Goal: Task Accomplishment & Management: Complete application form

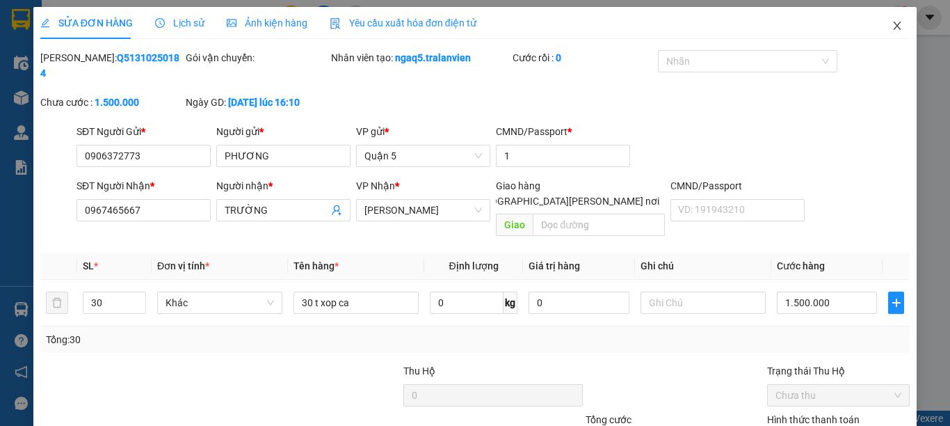
click at [894, 24] on icon "close" at bounding box center [898, 26] width 8 height 8
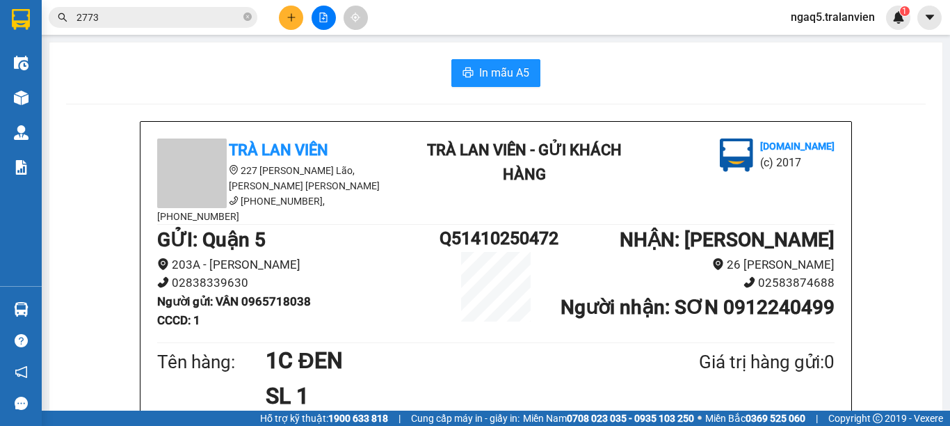
click at [246, 15] on icon "close-circle" at bounding box center [247, 17] width 8 height 8
click at [227, 17] on input "text" at bounding box center [159, 17] width 164 height 15
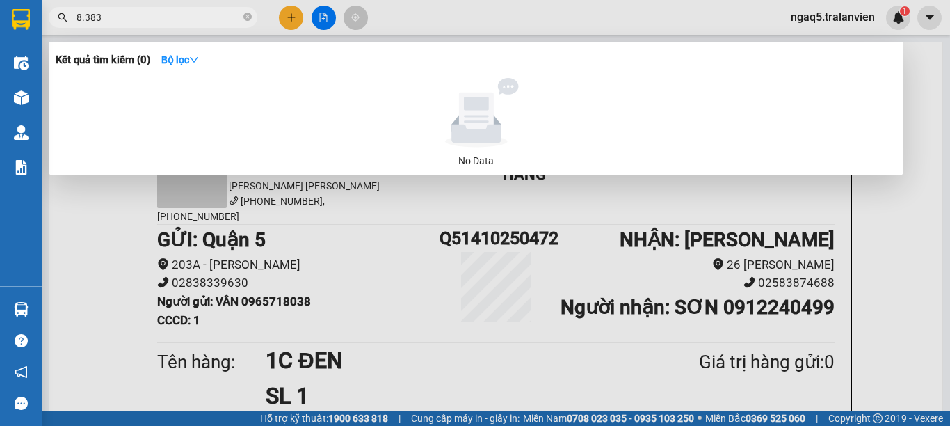
type input "8.383"
click at [284, 16] on div at bounding box center [475, 213] width 950 height 426
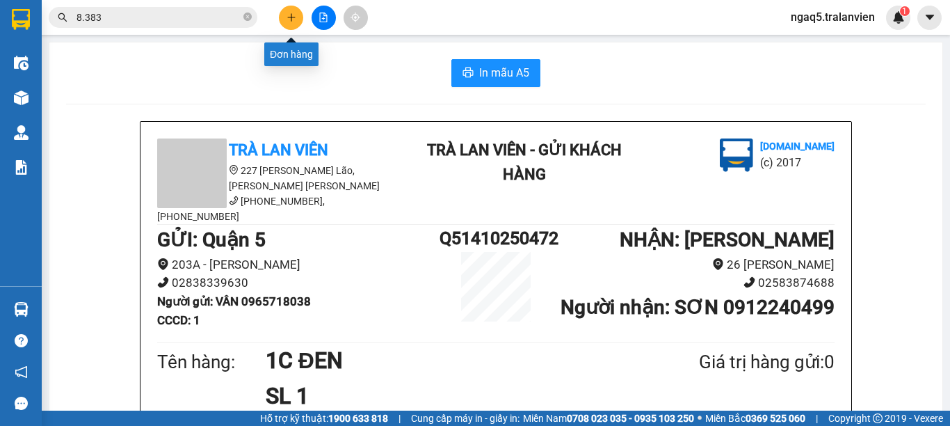
click at [284, 16] on button at bounding box center [291, 18] width 24 height 24
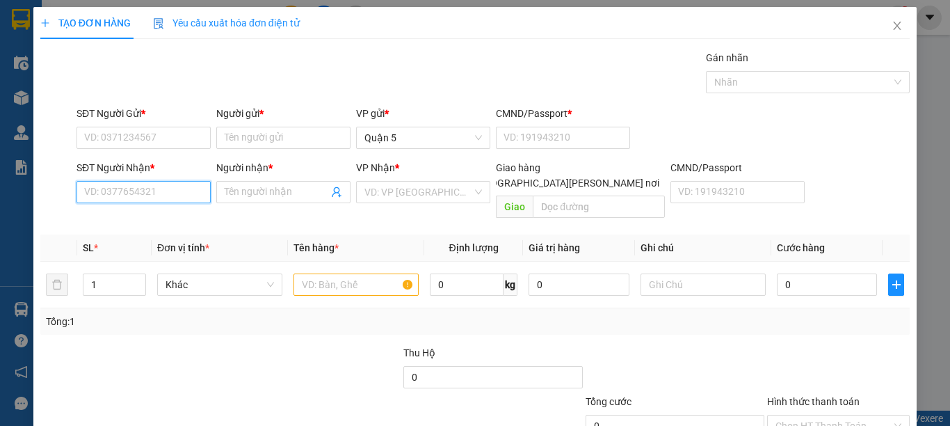
click at [108, 198] on input "SĐT Người Nhận *" at bounding box center [144, 192] width 134 height 22
type input "8"
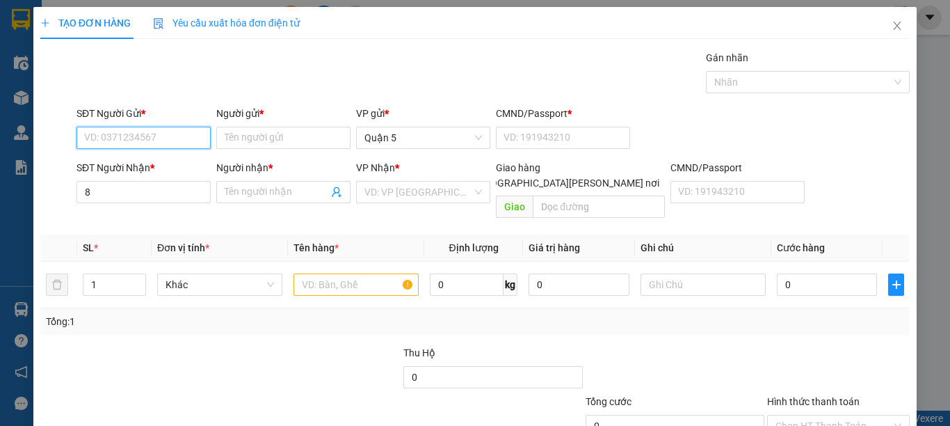
click at [105, 138] on input "SĐT Người Gửi *" at bounding box center [144, 138] width 134 height 22
click at [124, 141] on input "8383" at bounding box center [144, 138] width 134 height 22
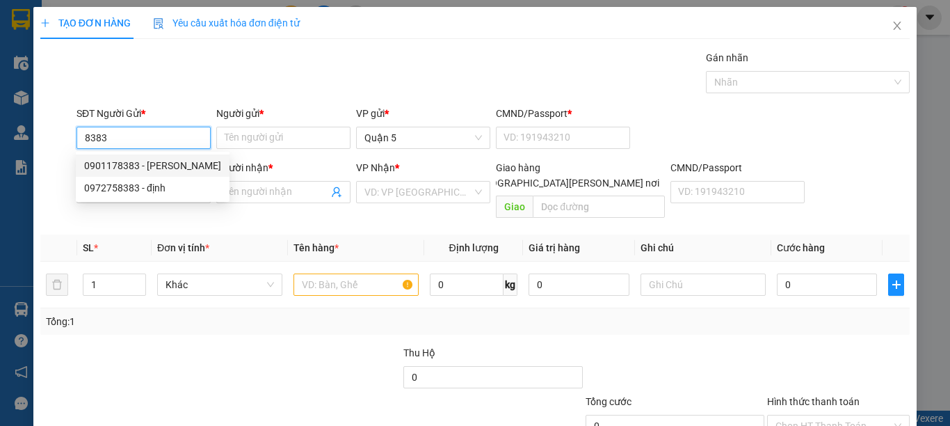
drag, startPoint x: 154, startPoint y: 163, endPoint x: 155, endPoint y: 174, distance: 10.5
click at [154, 163] on div "0901178383 - hiếu" at bounding box center [152, 165] width 137 height 15
type input "0901178383"
type input "hiếu"
type input "079201009477"
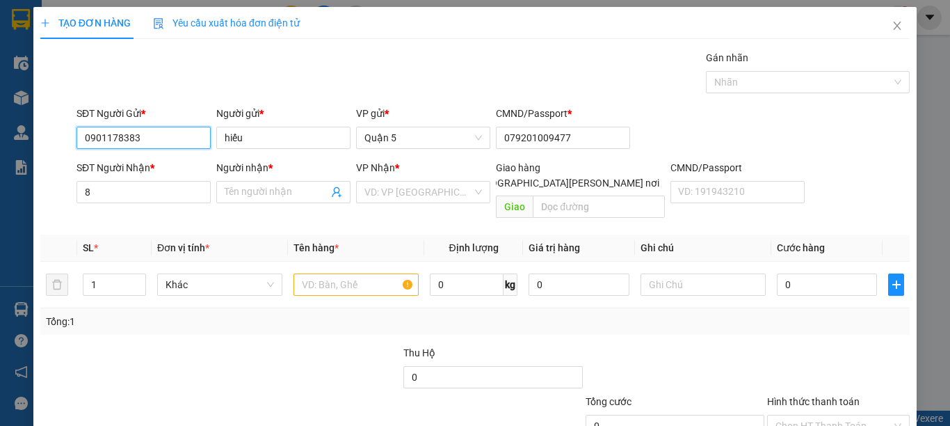
type input "0901178383"
click at [109, 234] on th "SL *" at bounding box center [114, 247] width 74 height 27
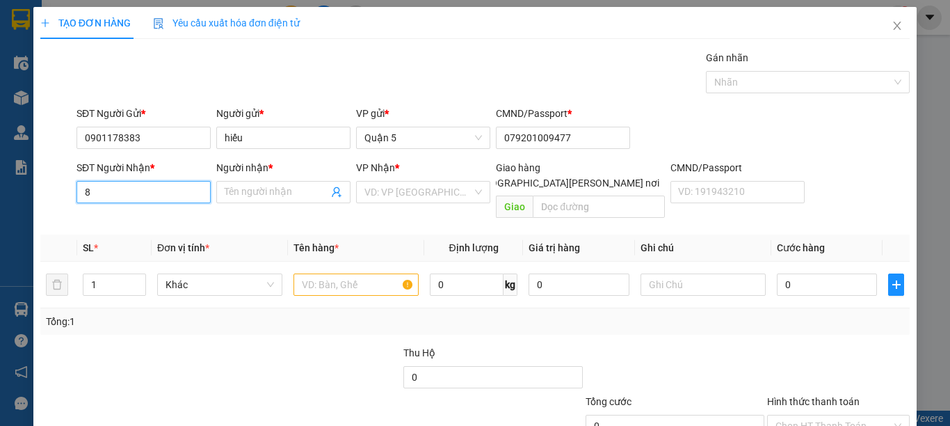
click at [110, 197] on input "8" at bounding box center [144, 192] width 134 height 22
click at [151, 219] on div "0387149148 - DELI" at bounding box center [141, 219] width 115 height 15
type input "0387149148"
type input "DELI"
type input "0387149148"
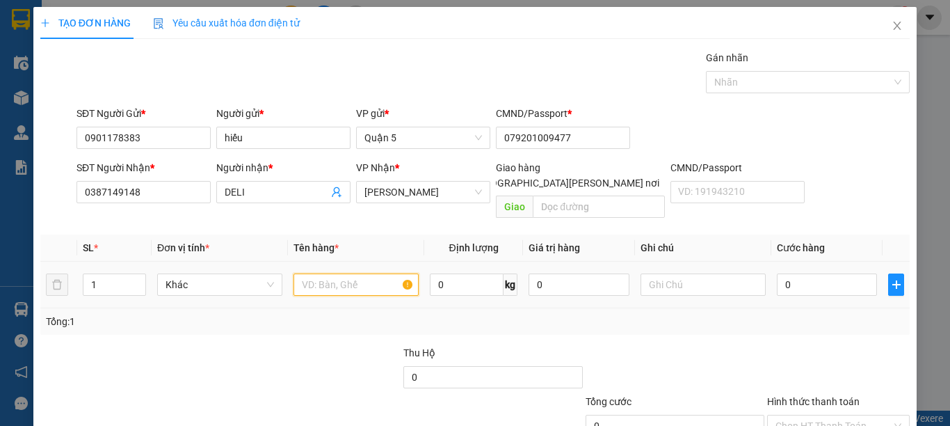
click at [327, 273] on input "text" at bounding box center [355, 284] width 125 height 22
type input "1 TTC"
click at [796, 273] on input "0" at bounding box center [827, 284] width 100 height 22
type input "4"
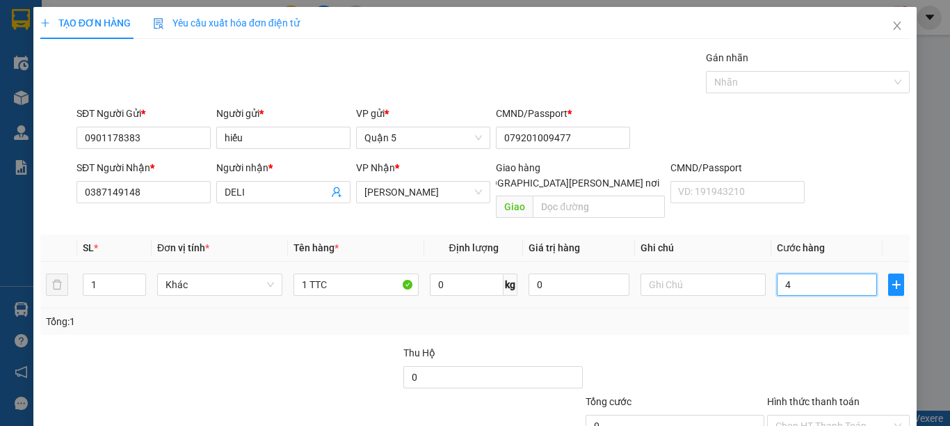
type input "4"
type input "45"
type input "45.000"
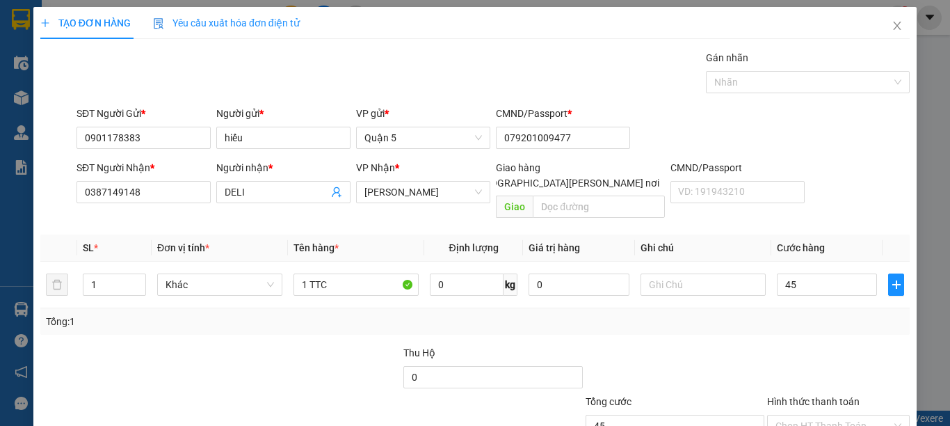
type input "45.000"
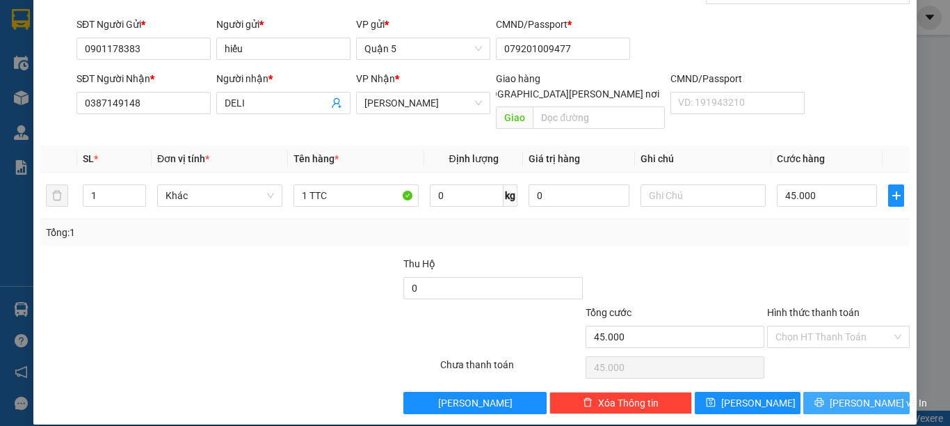
click at [858, 395] on span "[PERSON_NAME] và In" at bounding box center [878, 402] width 97 height 15
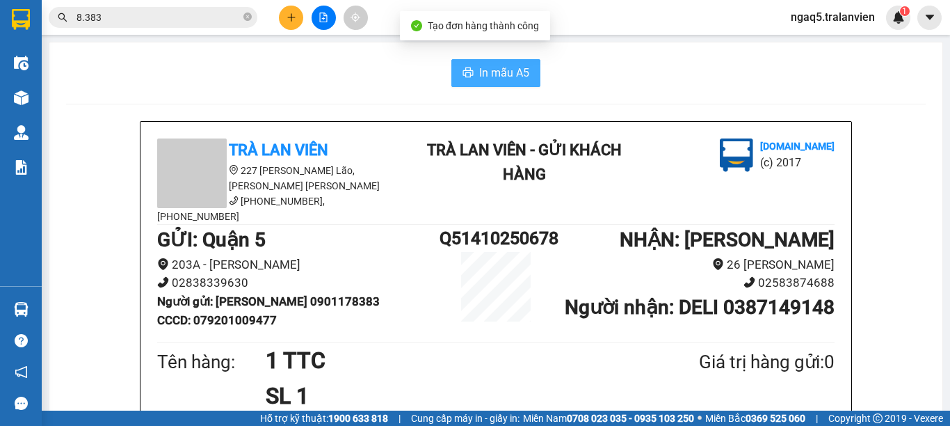
click at [488, 70] on span "In mẫu A5" at bounding box center [504, 72] width 50 height 17
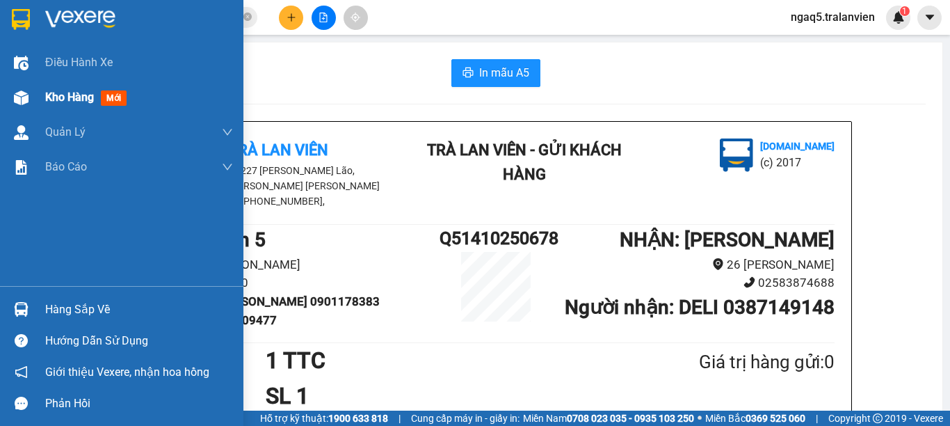
click at [54, 100] on span "Kho hàng" at bounding box center [69, 96] width 49 height 13
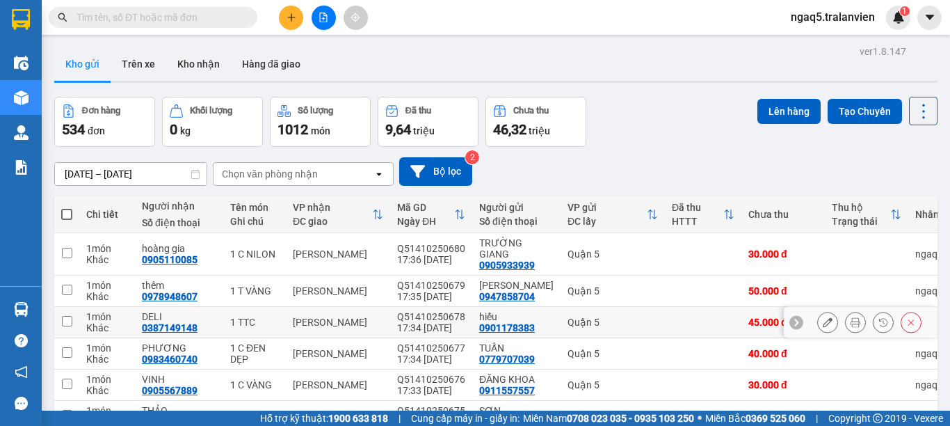
click at [823, 327] on icon at bounding box center [828, 322] width 10 height 10
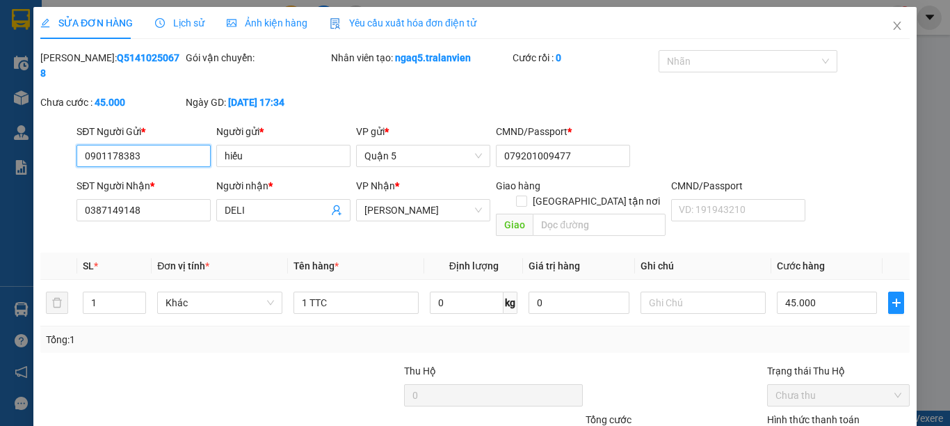
type input "0901178383"
type input "hiếu"
type input "079201009477"
type input "0387149148"
type input "DELI"
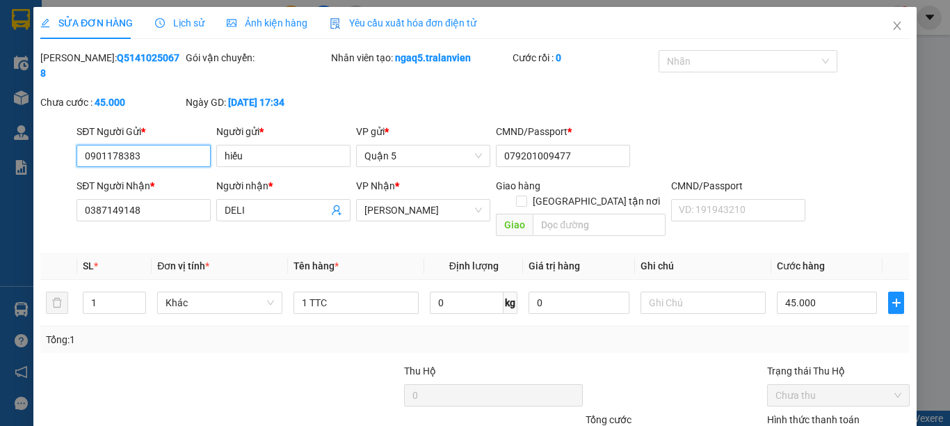
type input "45.000"
click at [95, 292] on input "1" at bounding box center [114, 302] width 62 height 21
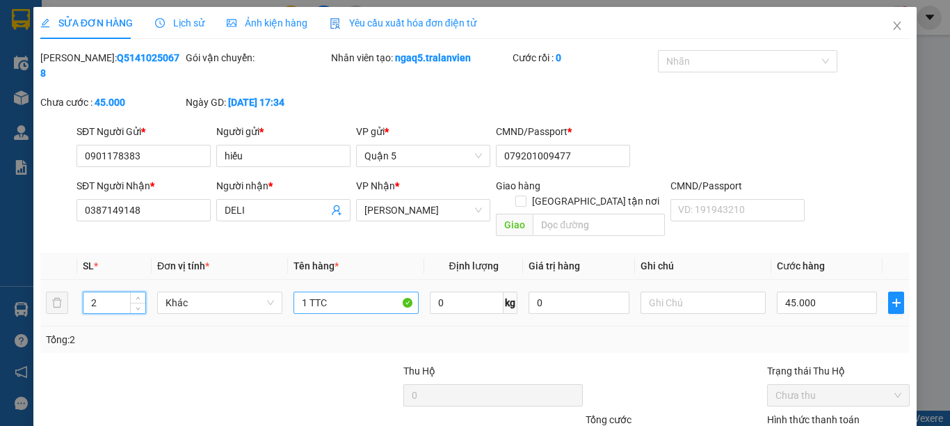
type input "2"
click at [302, 291] on input "1 TTC" at bounding box center [355, 302] width 125 height 22
type input "2 TTC"
click at [798, 291] on input "45.000" at bounding box center [827, 302] width 100 height 22
type input "9"
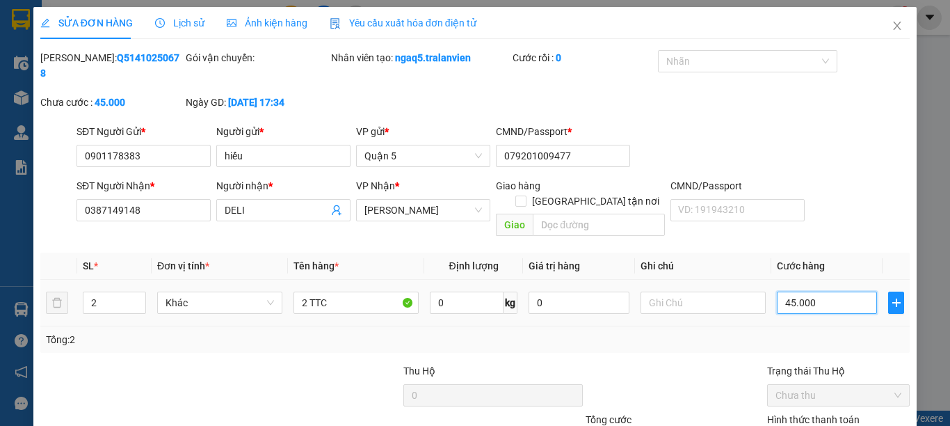
type input "9"
type input "90"
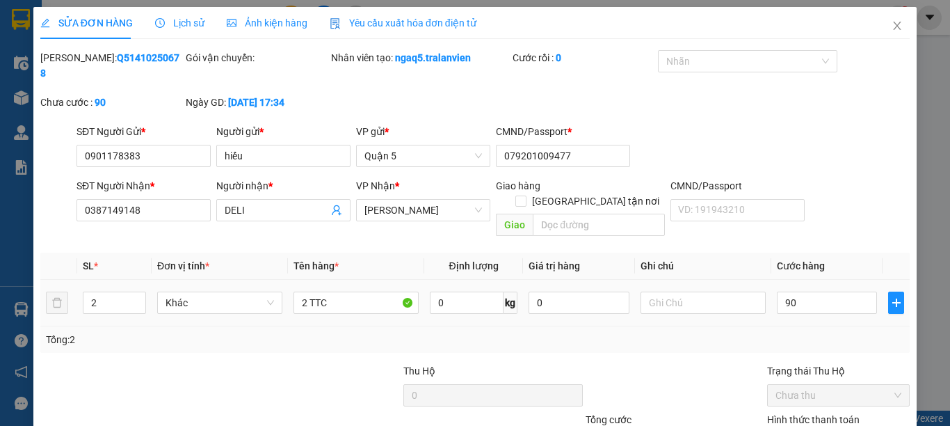
click at [819, 252] on table "SL * Đơn vị tính * Tên hàng * Định lượng Giá trị hàng Ghi chú Cước hàng 2 Khác …" at bounding box center [474, 289] width 869 height 74
type input "90.000"
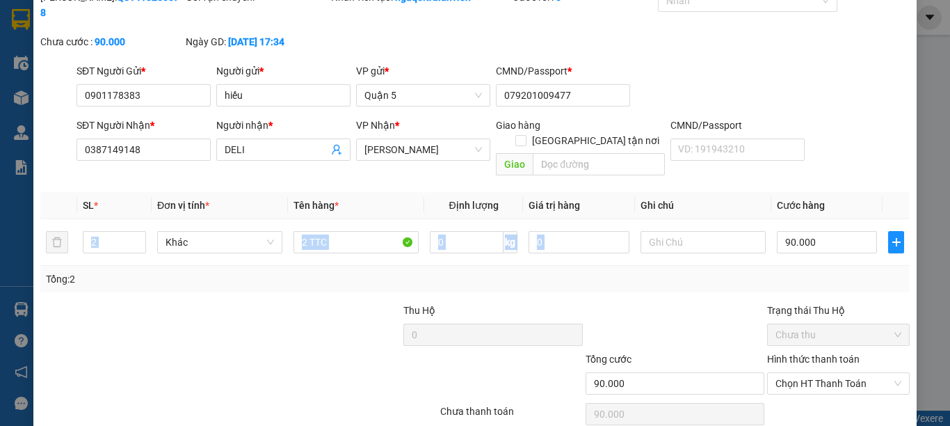
drag, startPoint x: 849, startPoint y: 417, endPoint x: 657, endPoint y: 308, distance: 220.8
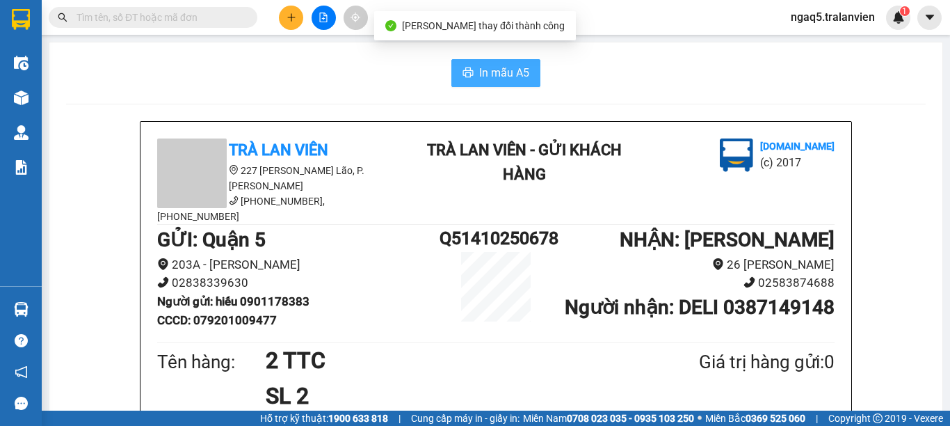
click at [502, 66] on span "In mẫu A5" at bounding box center [504, 72] width 50 height 17
